Goal: Information Seeking & Learning: Learn about a topic

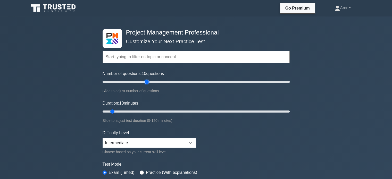
type input "50"
click at [145, 82] on input "Number of questions: 10 questions" at bounding box center [196, 82] width 187 height 6
click at [149, 110] on input "Duration: 10 minutes" at bounding box center [196, 111] width 187 height 6
click at [155, 111] on input "Duration: 35 minutes" at bounding box center [196, 111] width 187 height 6
click at [158, 111] on input "Duration: 35 minutes" at bounding box center [196, 111] width 187 height 6
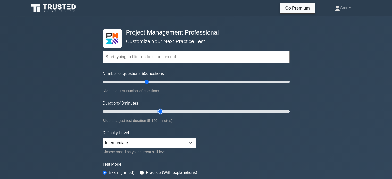
click at [163, 111] on input "Duration: 40 minutes" at bounding box center [196, 111] width 187 height 6
click at [163, 110] on input "Duration: 40 minutes" at bounding box center [196, 111] width 187 height 6
click at [164, 110] on input "Duration: 45 minutes" at bounding box center [196, 111] width 187 height 6
type input "50"
click at [174, 112] on input "Duration: 50 minutes" at bounding box center [196, 111] width 187 height 6
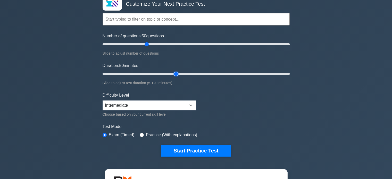
scroll to position [52, 0]
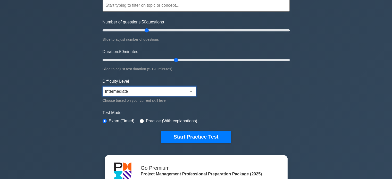
click at [193, 88] on select "Beginner Intermediate Expert" at bounding box center [150, 92] width 94 height 10
click at [192, 88] on select "Beginner Intermediate Expert" at bounding box center [150, 92] width 94 height 10
click at [191, 90] on select "Beginner Intermediate Expert" at bounding box center [150, 92] width 94 height 10
select select "expert"
click at [103, 87] on select "Beginner Intermediate Expert" at bounding box center [150, 92] width 94 height 10
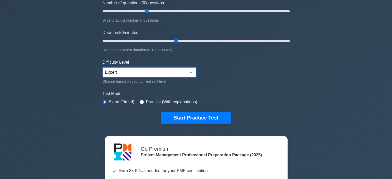
scroll to position [77, 0]
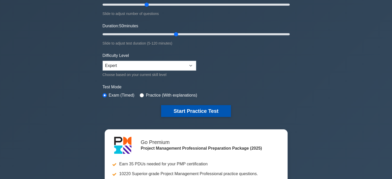
click at [211, 109] on button "Start Practice Test" at bounding box center [196, 111] width 70 height 12
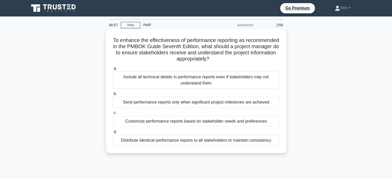
click at [258, 142] on div "Distribute identical performance reports to all stakeholders to maintain consis…" at bounding box center [196, 140] width 167 height 11
click at [113, 134] on input "d. Distribute identical performance reports to all stakeholders to maintain con…" at bounding box center [113, 131] width 0 height 3
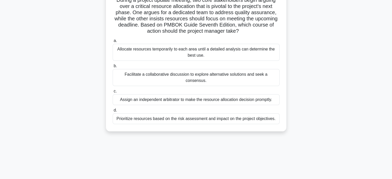
scroll to position [26, 0]
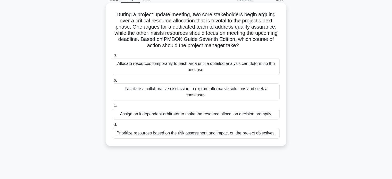
click at [187, 91] on div "Facilitate a collaborative discussion to explore alternative solutions and seek…" at bounding box center [196, 91] width 167 height 17
click at [113, 82] on input "b. Facilitate a collaborative discussion to explore alternative solutions and s…" at bounding box center [113, 80] width 0 height 3
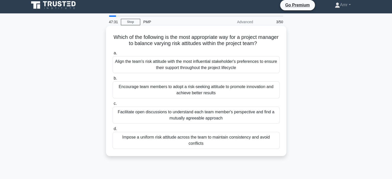
scroll to position [0, 0]
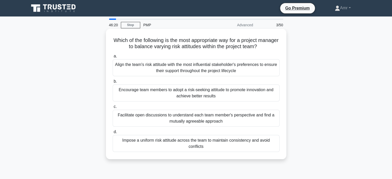
click at [225, 118] on div "Facilitate open discussions to understand each team member's perspective and fi…" at bounding box center [196, 118] width 167 height 17
click at [113, 108] on input "c. Facilitate open discussions to understand each team member's perspective and…" at bounding box center [113, 106] width 0 height 3
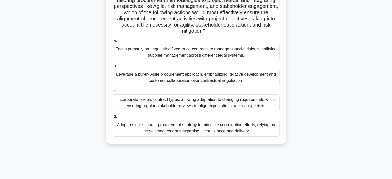
scroll to position [99, 0]
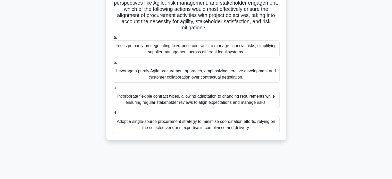
click at [253, 100] on div "Incorporate flexible contract types, allowing adaptation to changing requiremen…" at bounding box center [196, 99] width 167 height 17
click at [113, 90] on input "c. Incorporate flexible contract types, allowing adaptation to changing require…" at bounding box center [113, 87] width 0 height 3
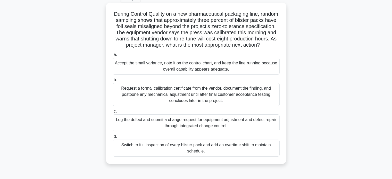
scroll to position [26, 0]
click at [233, 102] on div "Request a formal calibration certificate from the vendor, document the finding,…" at bounding box center [196, 94] width 167 height 23
click at [113, 82] on input "b. Request a formal calibration certificate from the vendor, document the findi…" at bounding box center [113, 80] width 0 height 3
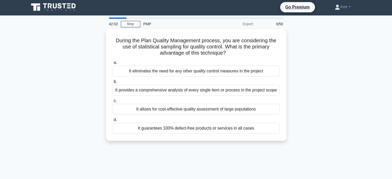
scroll to position [0, 0]
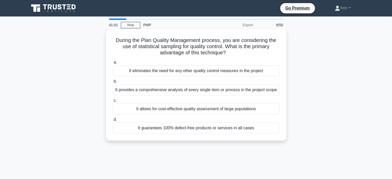
click at [239, 111] on div "It allows for cost-effective quality assessment of large populations" at bounding box center [196, 109] width 167 height 11
click at [113, 102] on input "c. It allows for cost-effective quality assessment of large populations" at bounding box center [113, 100] width 0 height 3
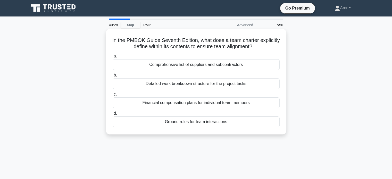
click at [198, 123] on div "Ground rules for team interactions" at bounding box center [196, 121] width 167 height 11
click at [113, 115] on input "d. Ground rules for team interactions" at bounding box center [113, 113] width 0 height 3
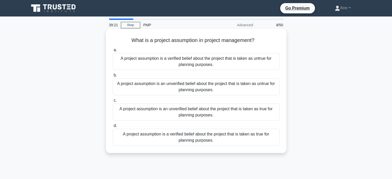
click at [224, 86] on div "A project assumption is an unverified belief about the project that is taken as…" at bounding box center [196, 86] width 167 height 17
click at [113, 77] on input "b. A project assumption is an unverified belief about the project that is taken…" at bounding box center [113, 75] width 0 height 3
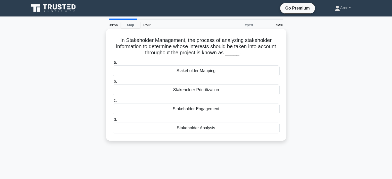
click at [211, 110] on div "Stakeholder Engagement" at bounding box center [196, 109] width 167 height 11
click at [113, 102] on input "c. Stakeholder Engagement" at bounding box center [113, 100] width 0 height 3
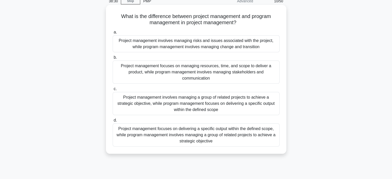
scroll to position [26, 0]
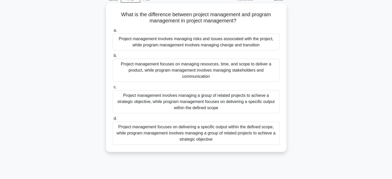
click at [223, 132] on div "Project management focuses on delivering a specific output within the defined s…" at bounding box center [196, 133] width 167 height 23
click at [113, 120] on input "d. Project management focuses on delivering a specific output within the define…" at bounding box center [113, 118] width 0 height 3
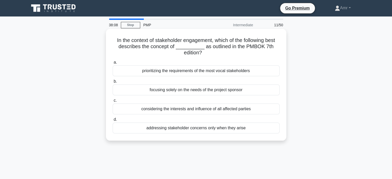
scroll to position [0, 0]
click at [225, 128] on div "addressing stakeholder concerns only when they arise" at bounding box center [196, 128] width 167 height 11
click at [113, 121] on input "d. addressing stakeholder concerns only when they arise" at bounding box center [113, 119] width 0 height 3
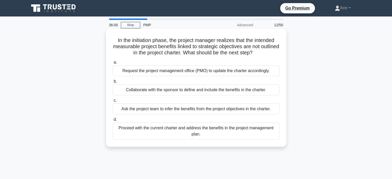
click at [264, 129] on div "Proceed with the current charter and address the benefits in the project manage…" at bounding box center [196, 131] width 167 height 17
click at [113, 121] on input "d. Proceed with the current charter and address the benefits in the project man…" at bounding box center [113, 119] width 0 height 3
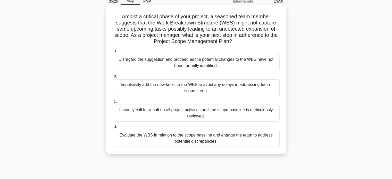
scroll to position [26, 0]
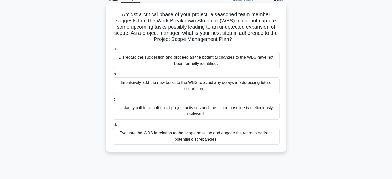
click at [209, 139] on div "Evaluate the WBS in relation to the scope baseline and engage the team to addre…" at bounding box center [196, 136] width 167 height 17
click at [113, 127] on input "d. Evaluate the WBS in relation to the scope baseline and engage the team to ad…" at bounding box center [113, 124] width 0 height 3
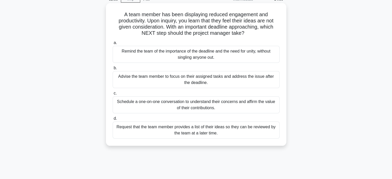
click at [222, 129] on div "Request that the team member provides a list of their ideas so they can be revi…" at bounding box center [196, 130] width 167 height 17
click at [113, 120] on input "d. Request that the team member provides a list of their ideas so they can be r…" at bounding box center [113, 118] width 0 height 3
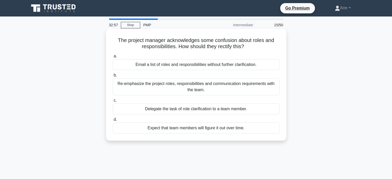
scroll to position [0, 0]
click at [154, 89] on div "Re-emphasize the project roles, responsibilities and communication requirements…" at bounding box center [196, 86] width 167 height 17
click at [113, 77] on input "b. Re-emphasize the project roles, responsibilities and communication requireme…" at bounding box center [113, 75] width 0 height 3
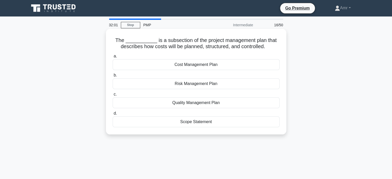
click at [206, 65] on div "Cost Management Plan" at bounding box center [196, 64] width 167 height 11
click at [113, 58] on input "a. Cost Management Plan" at bounding box center [113, 56] width 0 height 3
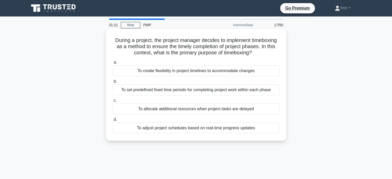
click at [262, 91] on div "To set predefined fixed time periods for completing project work within each ph…" at bounding box center [196, 90] width 167 height 11
click at [113, 83] on input "b. To set predefined fixed time periods for completing project work within each…" at bounding box center [113, 81] width 0 height 3
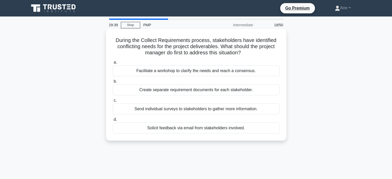
click at [220, 74] on div "Facilitate a workshop to clarify the needs and reach a consensus." at bounding box center [196, 70] width 167 height 11
click at [113, 64] on input "a. Facilitate a workshop to clarify the needs and reach a consensus." at bounding box center [113, 62] width 0 height 3
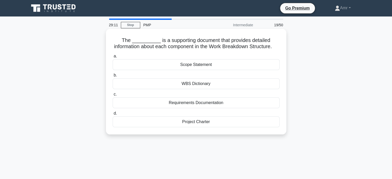
click at [205, 89] on div "WBS Dictionary" at bounding box center [196, 83] width 167 height 11
click at [113, 77] on input "b. WBS Dictionary" at bounding box center [113, 75] width 0 height 3
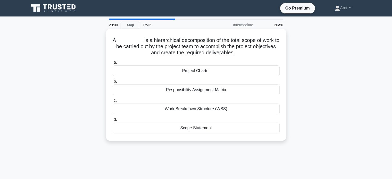
click at [200, 109] on div "Work Breakdown Structure (WBS)" at bounding box center [196, 109] width 167 height 11
click at [113, 102] on input "c. Work Breakdown Structure (WBS)" at bounding box center [113, 100] width 0 height 3
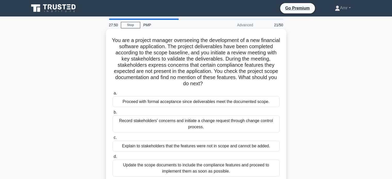
drag, startPoint x: 122, startPoint y: 41, endPoint x: 272, endPoint y: 86, distance: 156.9
click at [272, 86] on h5 "You are a project manager overseeing the development of a new financial softwar…" at bounding box center [196, 62] width 168 height 50
click at [282, 49] on div "You are a project manager overseeing the development of a new financial softwar…" at bounding box center [196, 106] width 176 height 151
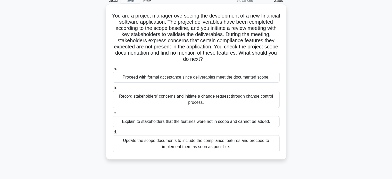
scroll to position [26, 0]
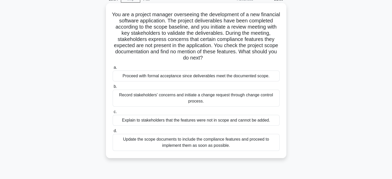
click at [215, 97] on div "Record stakeholders' concerns and initiate a change request through change cont…" at bounding box center [196, 98] width 167 height 17
click at [113, 88] on input "b. Record stakeholders' concerns and initiate a change request through change c…" at bounding box center [113, 86] width 0 height 3
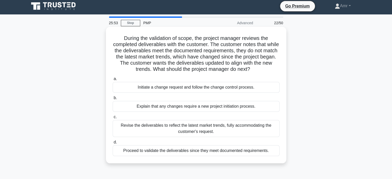
scroll to position [0, 0]
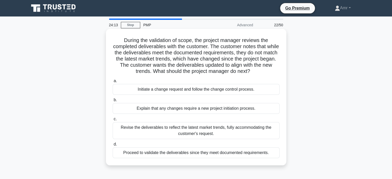
click at [222, 129] on div "Revise the deliverables to reflect the latest market trends, fully accommodatin…" at bounding box center [196, 130] width 167 height 17
click at [113, 121] on input "c. Revise the deliverables to reflect the latest market trends, fully accommoda…" at bounding box center [113, 119] width 0 height 3
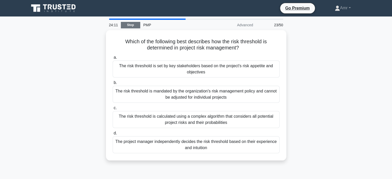
click at [133, 26] on link "Stop" at bounding box center [130, 25] width 19 height 6
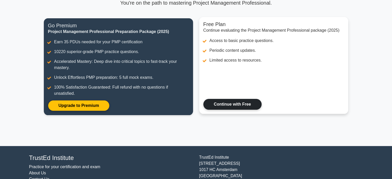
scroll to position [76, 0]
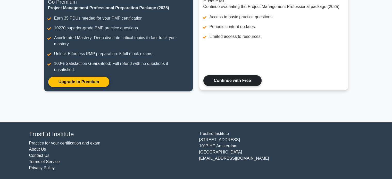
click at [252, 81] on link "Continue with Free" at bounding box center [232, 80] width 58 height 11
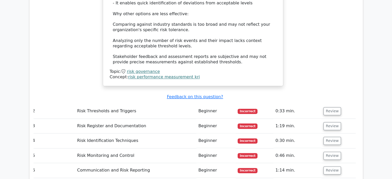
scroll to position [678, 0]
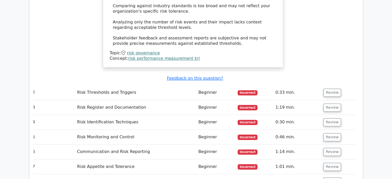
drag, startPoint x: 219, startPoint y: 58, endPoint x: 221, endPoint y: 57, distance: 2.6
click at [219, 85] on td "Beginner" at bounding box center [215, 92] width 39 height 15
click at [332, 89] on button "Review" at bounding box center [332, 93] width 18 height 8
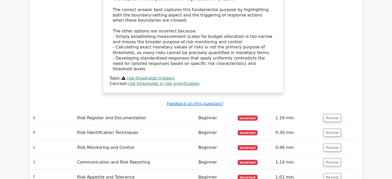
scroll to position [961, 0]
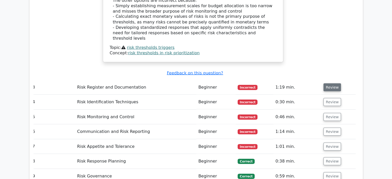
click at [336, 83] on button "Review" at bounding box center [332, 87] width 18 height 8
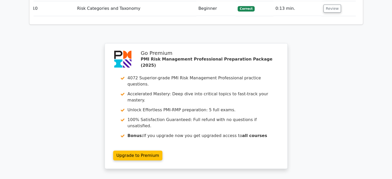
scroll to position [1430, 0]
